Goal: Task Accomplishment & Management: Use online tool/utility

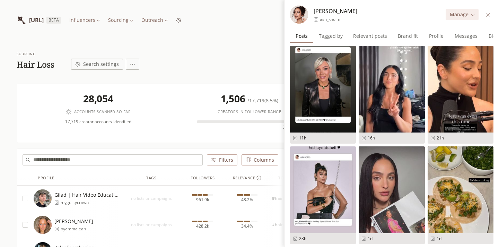
click at [120, 197] on div "Gilad | Hair Video Education myguiltycrown" at bounding box center [78, 198] width 89 height 18
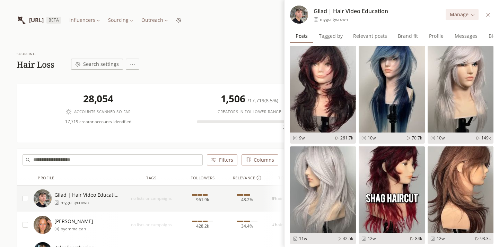
click at [191, 91] on div "28,054 Accounts scanned so far 17,719 creator accounts identified 1,506 / 17,71…" at bounding box center [250, 112] width 454 height 47
click at [489, 16] on icon at bounding box center [488, 14] width 4 height 4
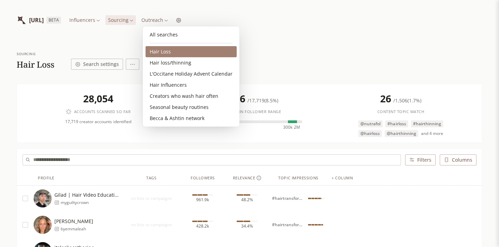
click at [182, 50] on link "Hair Loss" at bounding box center [190, 51] width 91 height 11
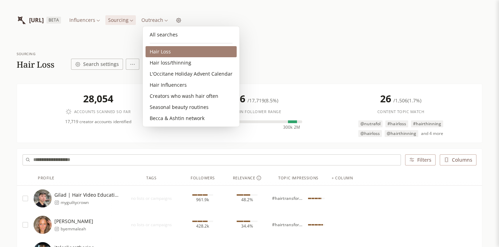
click at [168, 56] on link "Hair Loss" at bounding box center [190, 51] width 91 height 11
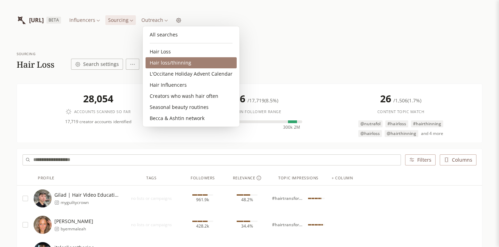
click at [166, 66] on link "Hair loss/thinning" at bounding box center [190, 62] width 91 height 11
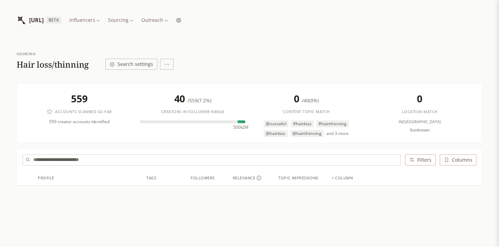
click at [117, 20] on html "[URL] BETA Influencers Sourcing Outreach Sourcing Hair loss/thinning Search set…" at bounding box center [249, 147] width 499 height 295
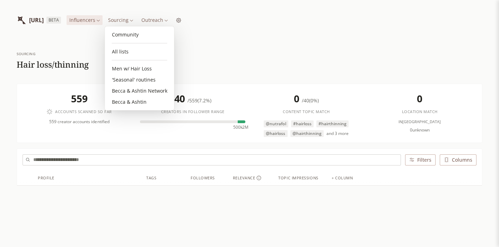
click at [154, 18] on html "[URL] BETA Influencers Sourcing Outreach Sourcing Hair loss/thinning Search set…" at bounding box center [249, 147] width 499 height 295
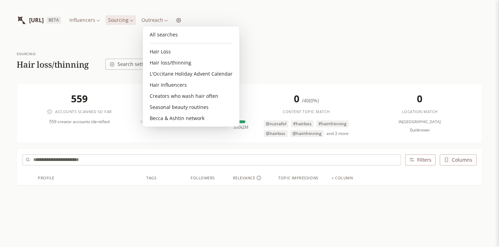
click at [161, 20] on html "[URL] BETA Influencers Sourcing Outreach Sourcing Hair loss/thinning Search set…" at bounding box center [249, 147] width 499 height 295
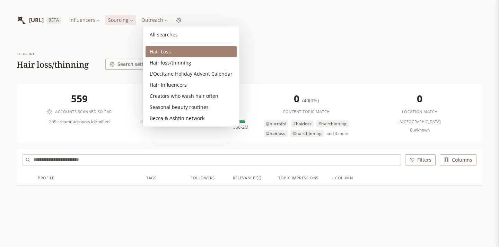
click at [176, 51] on link "Hair Loss" at bounding box center [190, 51] width 91 height 11
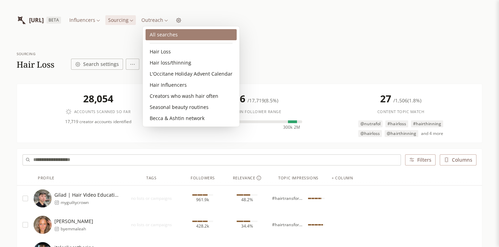
click at [175, 33] on link "All searches" at bounding box center [190, 34] width 91 height 11
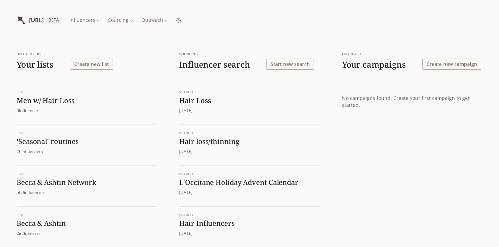
click at [228, 138] on h1 "Hair loss/thinning" at bounding box center [249, 141] width 140 height 9
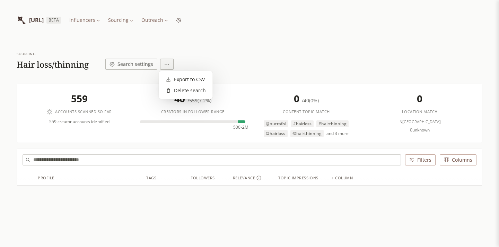
click at [167, 65] on html "[URL] BETA Influencers Sourcing Outreach Sourcing Hair loss/thinning Search set…" at bounding box center [249, 147] width 499 height 295
click at [177, 89] on div "Delete search" at bounding box center [186, 90] width 40 height 7
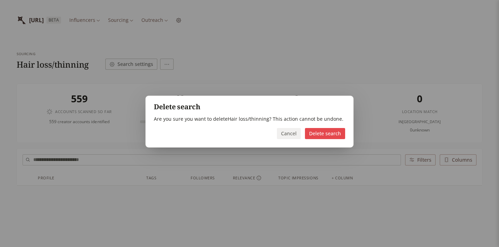
click at [317, 133] on button "Delete search" at bounding box center [325, 133] width 40 height 11
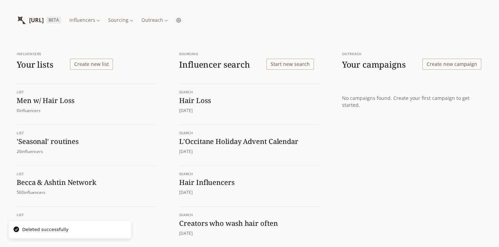
click at [298, 61] on button "Start new search" at bounding box center [289, 64] width 47 height 11
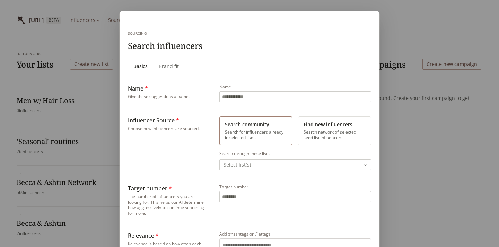
click at [261, 99] on input "Name" at bounding box center [295, 96] width 151 height 10
type input "**********"
click at [352, 131] on button "Find new influencers Search network of selected seed list influencers." at bounding box center [334, 130] width 73 height 29
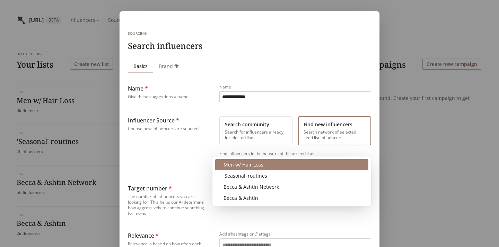
click at [267, 165] on body "**********" at bounding box center [249, 172] width 499 height 345
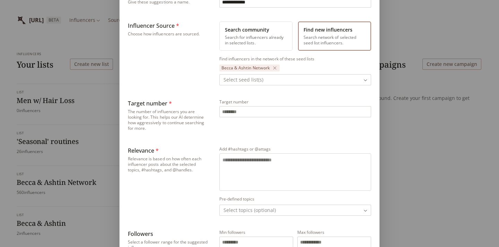
scroll to position [107, 0]
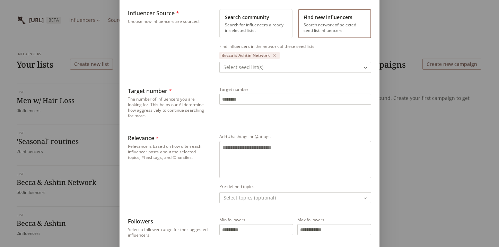
click at [235, 154] on textarea "Add #hashtags or @attags" at bounding box center [294, 158] width 145 height 29
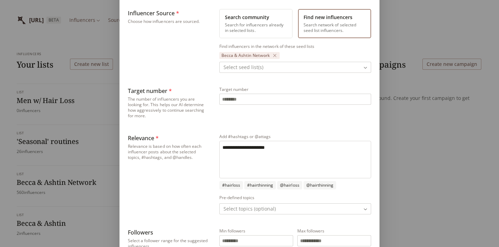
click at [264, 150] on textarea "**********" at bounding box center [294, 158] width 145 height 29
click at [281, 147] on textarea "**********" at bounding box center [294, 158] width 145 height 29
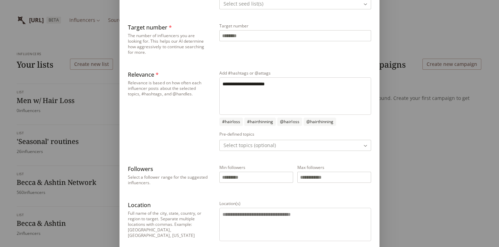
scroll to position [174, 0]
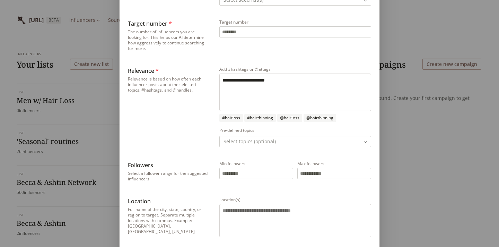
click at [250, 142] on body "**********" at bounding box center [249, 172] width 499 height 345
click at [199, 139] on div "**********" at bounding box center [249, 75] width 499 height 498
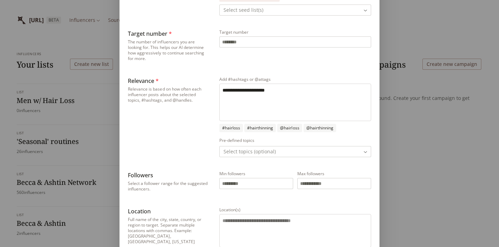
scroll to position [155, 0]
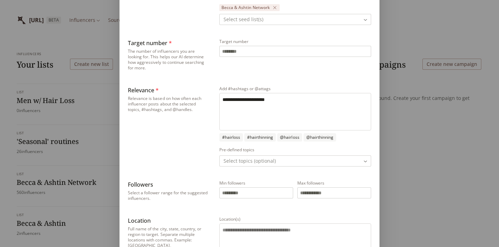
click at [288, 100] on textarea "**********" at bounding box center [294, 110] width 145 height 29
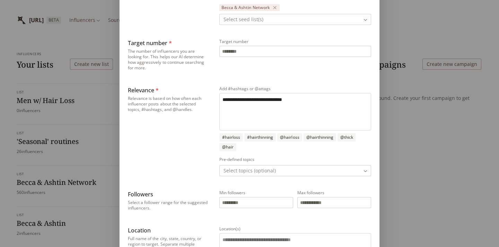
type textarea "**********"
click at [182, 140] on div "Relevance * Relevance is based on how often each influencer posts about the sel…" at bounding box center [168, 131] width 80 height 90
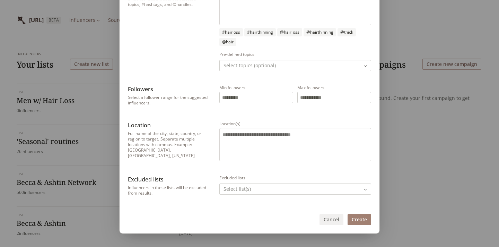
scroll to position [261, 0]
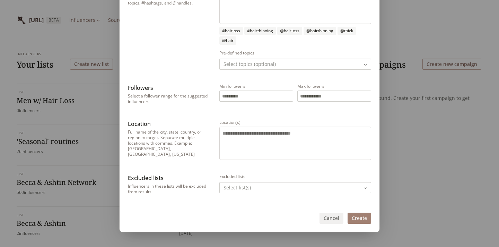
click at [256, 96] on input "Min followers" at bounding box center [256, 96] width 73 height 10
type input "******"
type input "*******"
click at [285, 112] on div "**********" at bounding box center [249, 9] width 243 height 373
click at [363, 220] on button "Create" at bounding box center [359, 217] width 24 height 11
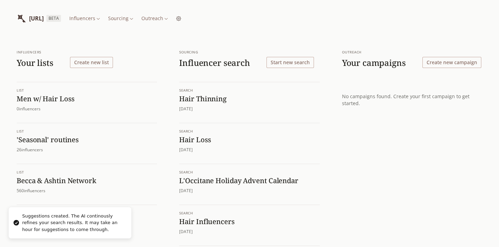
scroll to position [0, 0]
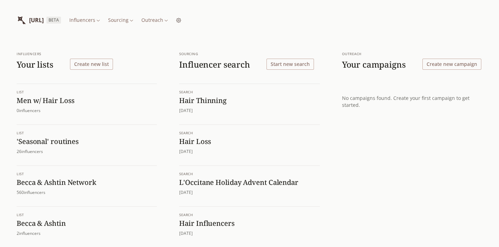
click at [202, 143] on h1 "Hair Loss" at bounding box center [249, 141] width 140 height 9
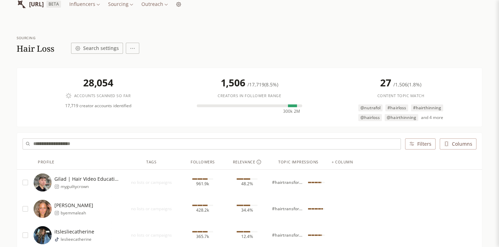
scroll to position [18, 0]
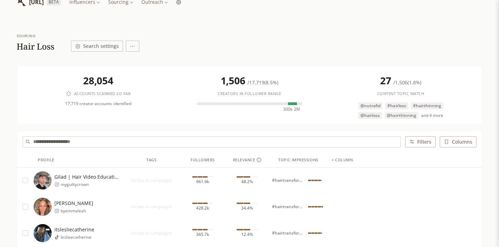
click at [423, 142] on button "Filters" at bounding box center [420, 141] width 30 height 11
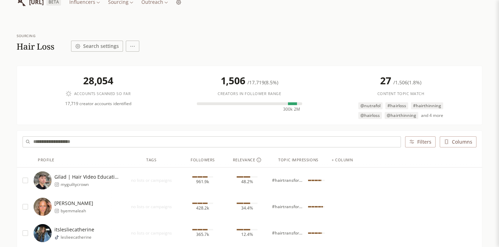
click at [430, 114] on span "and 4 more" at bounding box center [432, 116] width 22 height 6
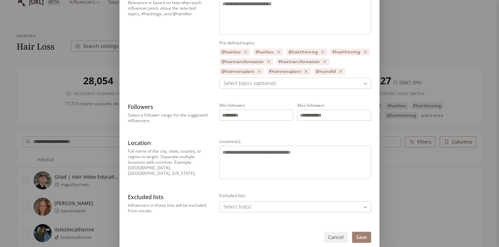
scroll to position [270, 0]
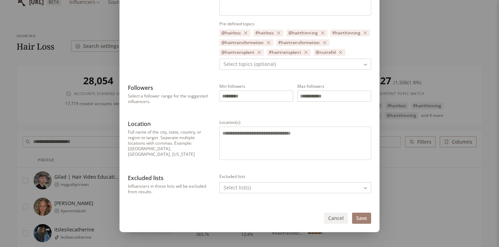
click at [335, 221] on button "Cancel" at bounding box center [336, 217] width 24 height 11
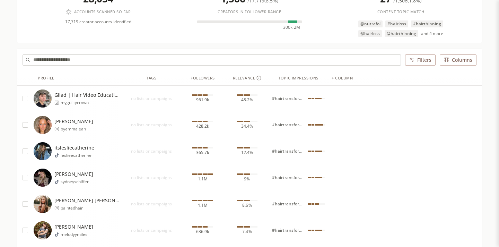
scroll to position [0, 0]
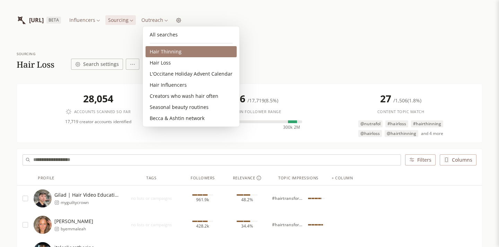
click at [163, 50] on link "Hair Thinning" at bounding box center [190, 51] width 91 height 11
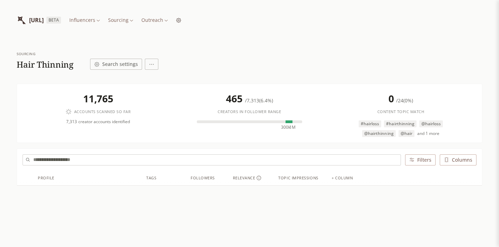
click at [161, 20] on html "[URL] BETA Influencers Sourcing Outreach Sourcing Hair Thinning Search settings…" at bounding box center [249, 147] width 499 height 295
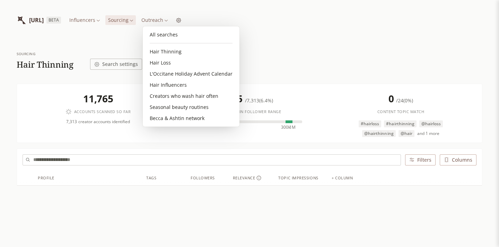
click at [257, 42] on html "[URL] BETA Influencers Sourcing Outreach Sourcing Hair Thinning Search settings…" at bounding box center [249, 147] width 499 height 295
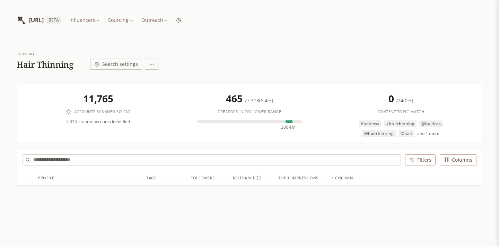
click at [129, 62] on button "Search settings" at bounding box center [116, 64] width 52 height 11
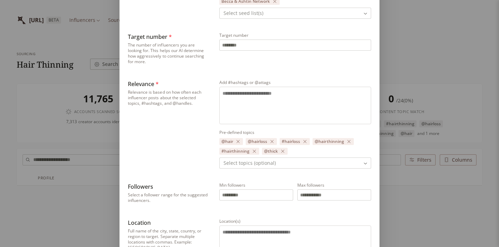
scroll to position [162, 0]
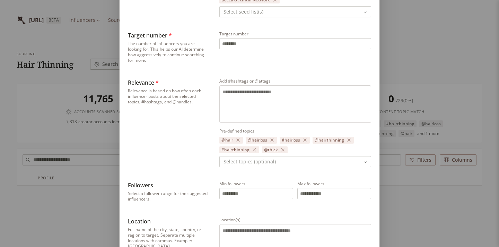
click at [271, 140] on icon "button" at bounding box center [272, 140] width 4 height 4
click at [238, 140] on icon "button" at bounding box center [238, 140] width 4 height 4
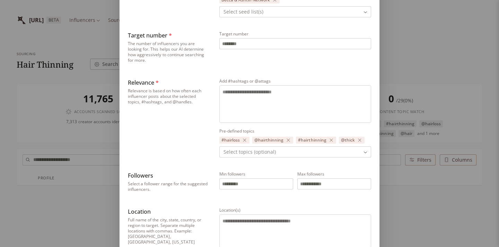
click at [287, 140] on icon "button" at bounding box center [288, 140] width 3 height 3
click at [314, 140] on icon "button" at bounding box center [315, 140] width 3 height 3
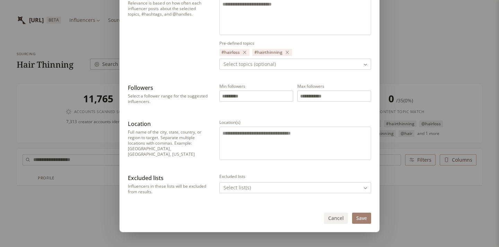
click at [361, 217] on button "Save" at bounding box center [361, 217] width 19 height 11
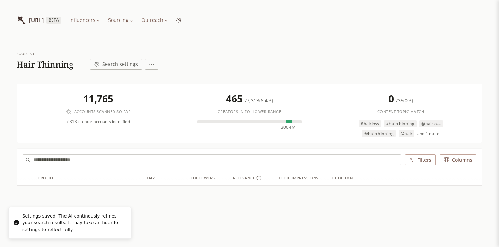
scroll to position [0, 0]
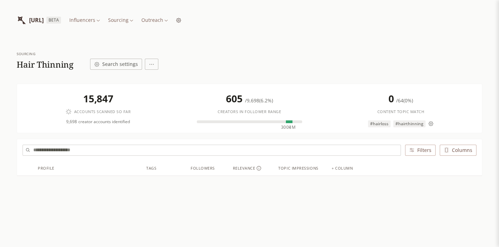
click at [164, 21] on html "[URL] BETA Influencers Sourcing Outreach Sourcing Hair Thinning Search settings…" at bounding box center [249, 143] width 499 height 286
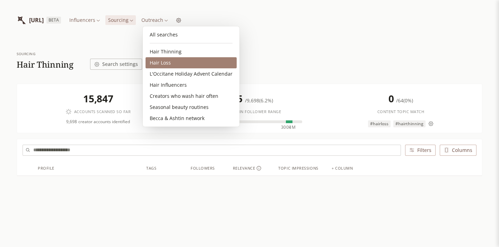
click at [160, 61] on link "Hair Loss" at bounding box center [190, 62] width 91 height 11
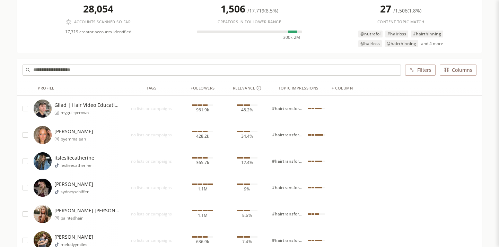
scroll to position [127, 0]
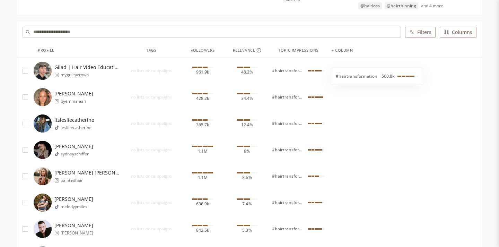
click at [288, 71] on span "#hairtransformation" at bounding box center [288, 71] width 33 height 6
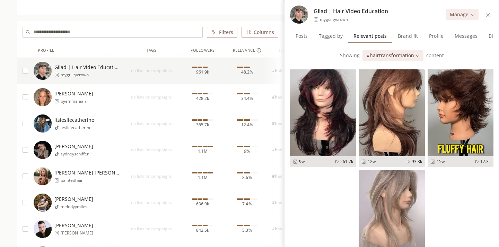
click at [200, 101] on div "428.2k" at bounding box center [202, 97] width 44 height 26
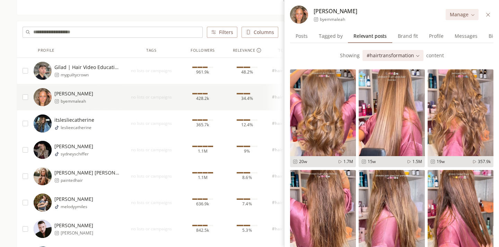
click at [489, 11] on button at bounding box center [488, 15] width 8 height 8
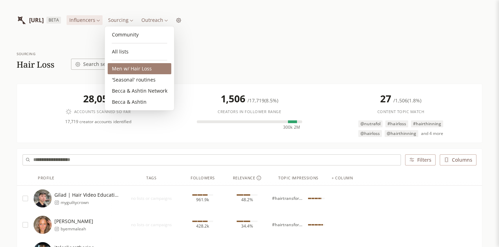
click at [126, 68] on link "Men w/ Hair Loss" at bounding box center [140, 68] width 64 height 11
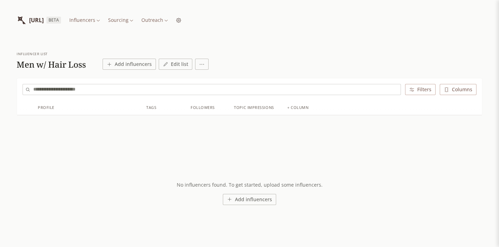
click at [137, 64] on button "Add influencers" at bounding box center [129, 64] width 53 height 11
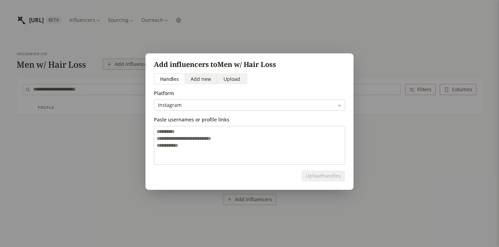
click at [199, 79] on span "Add new" at bounding box center [201, 78] width 20 height 7
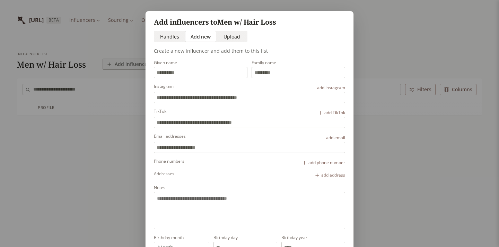
click at [167, 37] on span "Handles" at bounding box center [169, 36] width 19 height 7
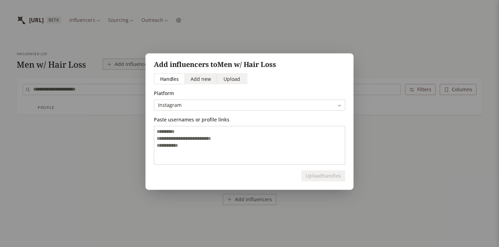
click at [381, 131] on div "Add influencers to Men w/ Hair Loss Handles Handles Add new Add new Upload Uplo…" at bounding box center [249, 123] width 499 height 162
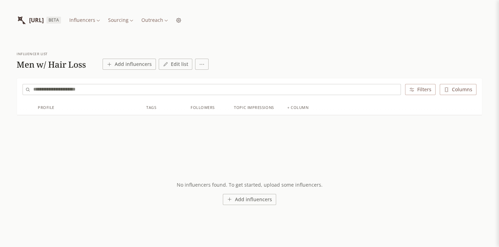
click at [136, 67] on button "Add influencers" at bounding box center [129, 64] width 53 height 11
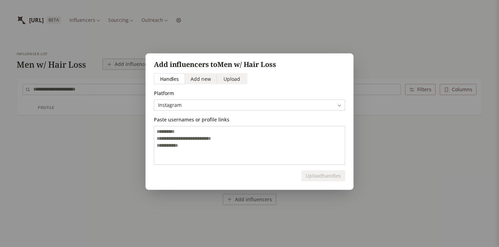
click at [195, 130] on textarea at bounding box center [249, 145] width 191 height 38
paste textarea "**********"
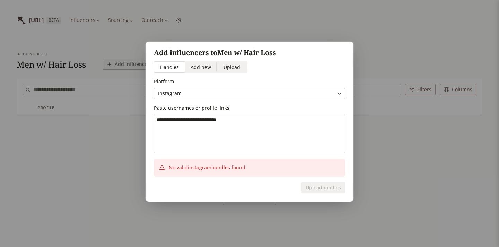
type textarea "**********"
click at [201, 65] on span "Add new" at bounding box center [201, 66] width 20 height 7
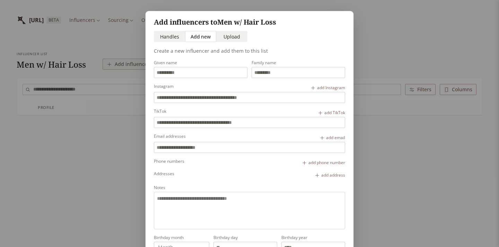
click at [190, 117] on input "text" at bounding box center [249, 122] width 191 height 10
paste input "**********"
type input "**********"
click at [192, 70] on input "Given name" at bounding box center [200, 72] width 93 height 10
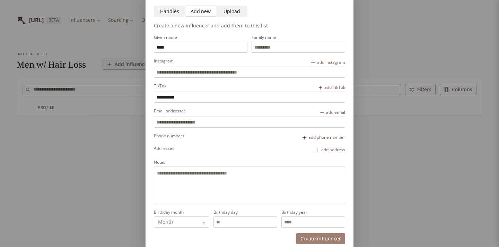
scroll to position [46, 0]
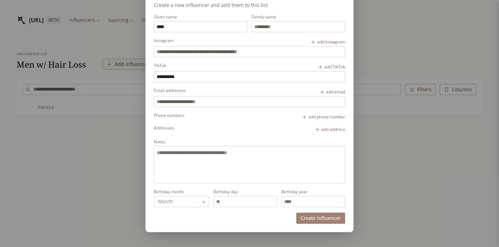
type input "****"
click at [211, 156] on textarea "Notes" at bounding box center [249, 163] width 185 height 29
type textarea "**********"
click at [319, 219] on button "Create influencer" at bounding box center [320, 217] width 49 height 11
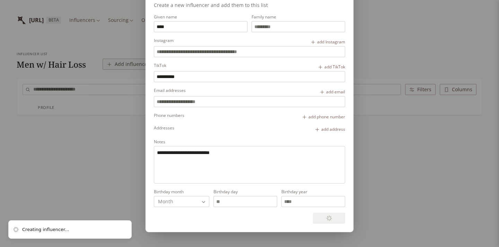
scroll to position [0, 0]
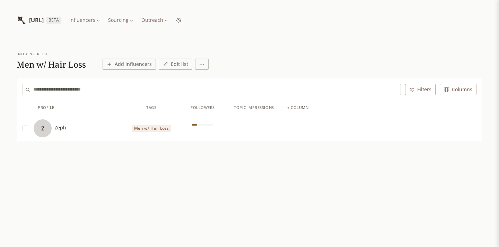
click at [104, 129] on div "Z Zeph" at bounding box center [78, 128] width 89 height 18
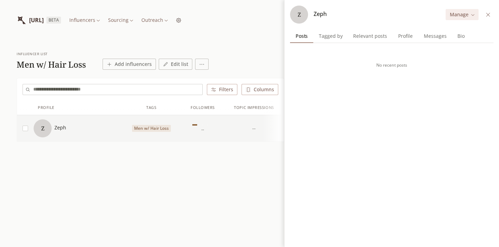
click at [338, 35] on span "Tagged by" at bounding box center [330, 36] width 29 height 10
click at [367, 38] on span "Relevant posts" at bounding box center [369, 36] width 39 height 10
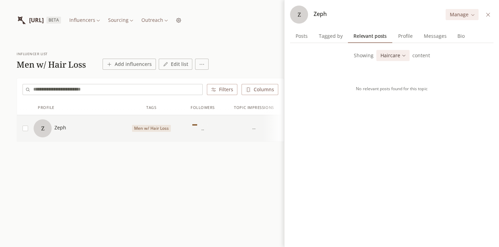
click at [395, 36] on span "Profile" at bounding box center [405, 36] width 20 height 10
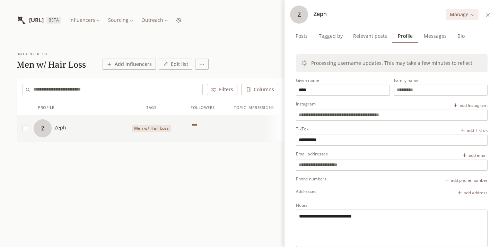
click at [421, 36] on span "Messages" at bounding box center [435, 36] width 28 height 10
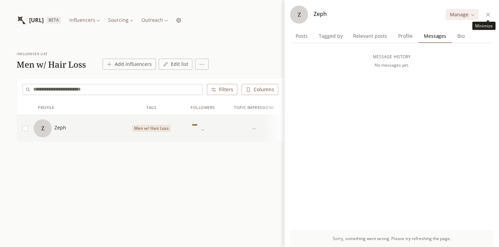
click at [485, 17] on icon at bounding box center [487, 14] width 5 height 5
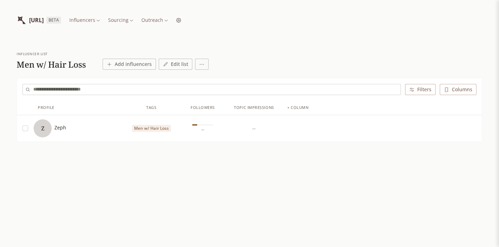
click at [201, 65] on html "[URL] BETA Influencers Sourcing Outreach influencer list Men w/ Hair Loss Add i…" at bounding box center [249, 123] width 499 height 247
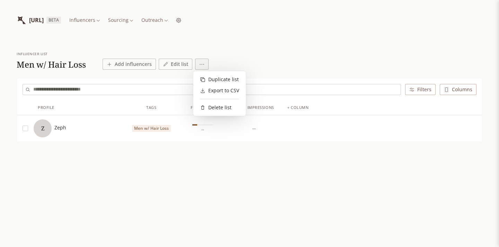
click at [212, 52] on html "[URL] BETA Influencers Sourcing Outreach influencer list Men w/ Hair Loss Add i…" at bounding box center [249, 123] width 499 height 247
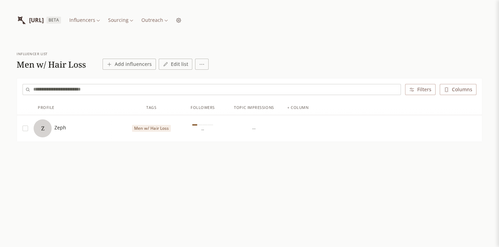
click at [157, 23] on html "[URL] BETA Influencers Sourcing Outreach influencer list Men w/ Hair Loss Add i…" at bounding box center [249, 123] width 499 height 247
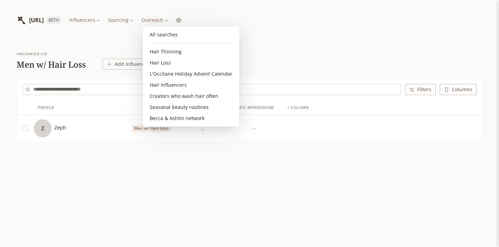
click at [178, 20] on html "[URL] BETA Influencers Sourcing Outreach influencer list Men w/ Hair Loss Add i…" at bounding box center [249, 123] width 499 height 247
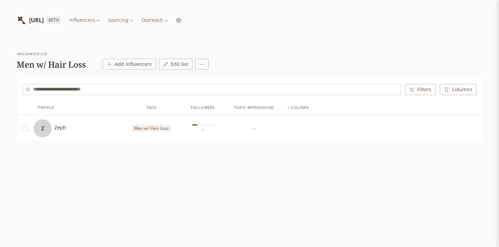
click at [184, 21] on html "[URL] BETA Influencers Sourcing Outreach influencer list Men w/ Hair Loss Add i…" at bounding box center [249, 123] width 499 height 247
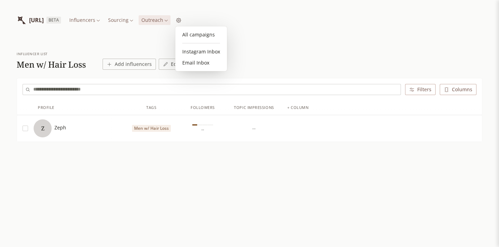
click at [160, 19] on html "[URL] BETA Influencers Sourcing Outreach influencer list Men w/ Hair Loss Add i…" at bounding box center [249, 123] width 499 height 247
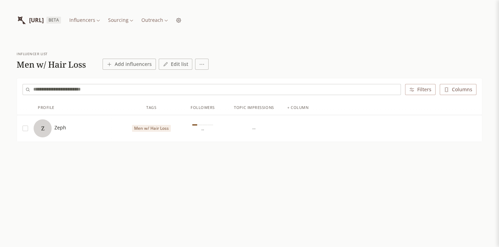
click at [160, 19] on html "[URL] BETA Influencers Sourcing Outreach influencer list Men w/ Hair Loss Add i…" at bounding box center [249, 123] width 499 height 247
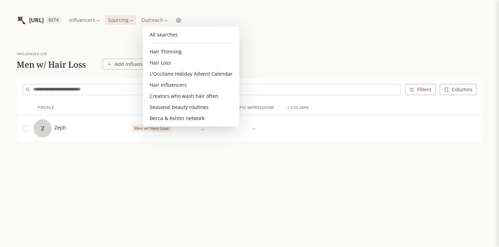
click at [242, 24] on html "[URL] BETA Influencers Sourcing Outreach influencer list Men w/ Hair Loss Add i…" at bounding box center [249, 123] width 499 height 247
click at [166, 19] on html "[URL] BETA Influencers Sourcing Outreach influencer list Men w/ Hair Loss Add i…" at bounding box center [249, 123] width 499 height 247
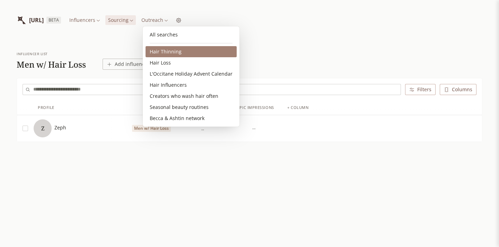
click at [178, 52] on link "Hair Thinning" at bounding box center [190, 51] width 91 height 11
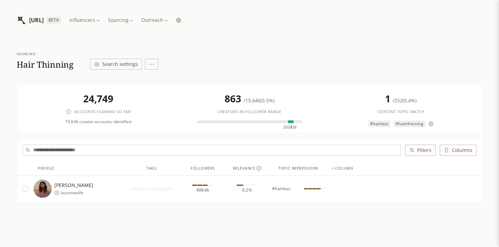
scroll to position [27, 0]
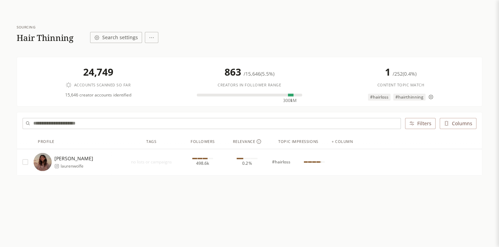
click at [151, 38] on html "[URL] BETA Influencers Sourcing Outreach Sourcing Hair Thinning Search settings…" at bounding box center [249, 109] width 499 height 273
click at [132, 38] on html "[URL] BETA Influencers Sourcing Outreach Sourcing Hair Thinning Search settings…" at bounding box center [249, 109] width 499 height 273
